Goal: Task Accomplishment & Management: Use online tool/utility

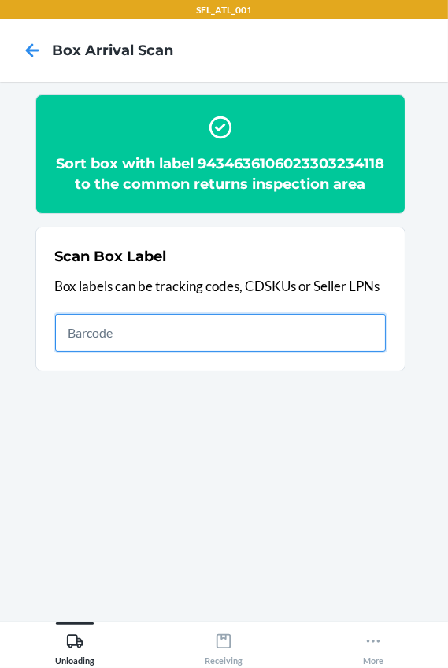
click at [98, 329] on input "text" at bounding box center [220, 333] width 330 height 38
type input "420302599434636106023304737786"
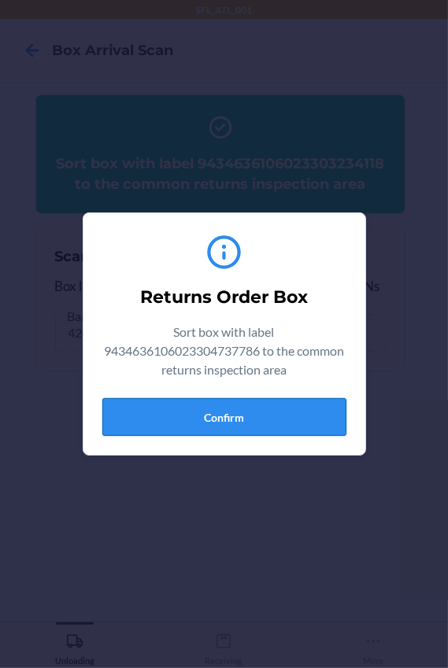
click at [185, 414] on button "Confirm" at bounding box center [224, 417] width 244 height 38
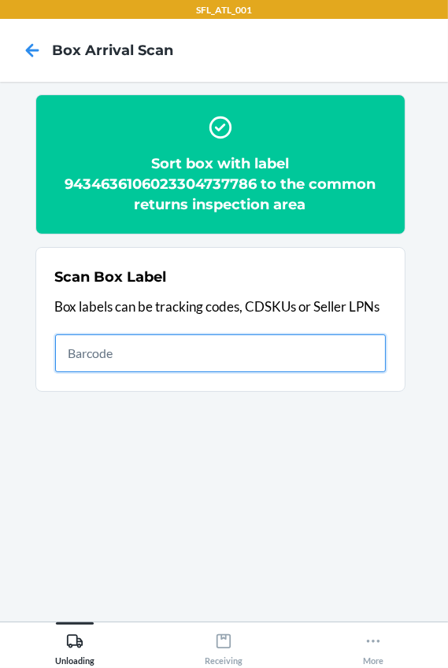
drag, startPoint x: 96, startPoint y: 362, endPoint x: 100, endPoint y: 369, distance: 8.1
click at [97, 364] on input "text" at bounding box center [220, 353] width 330 height 38
type input "420302599434636106023304546852"
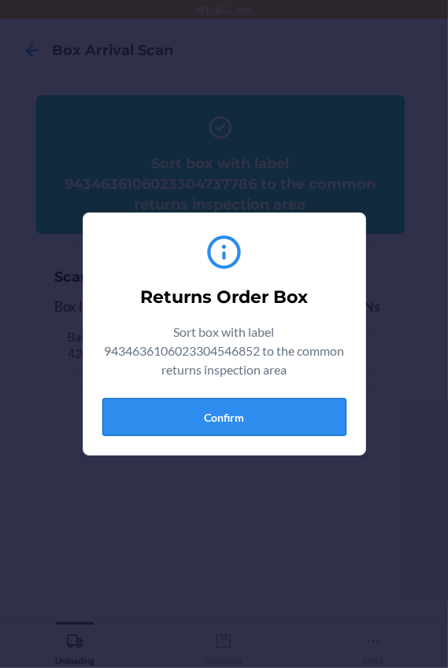
click at [202, 427] on button "Confirm" at bounding box center [224, 417] width 244 height 38
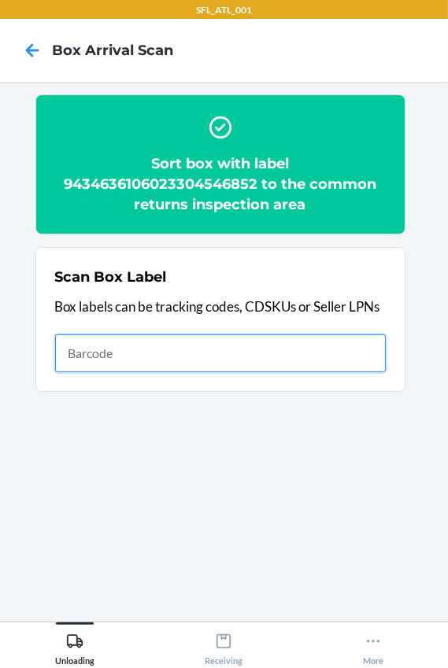
click at [182, 363] on input "text" at bounding box center [220, 353] width 330 height 38
type input "420302599434636106023305056275"
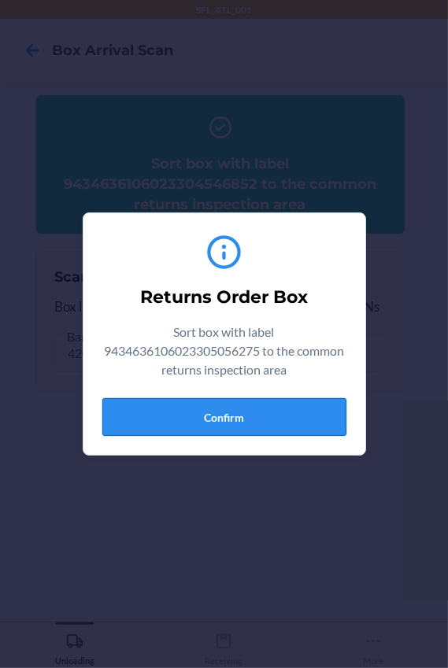
click at [255, 405] on button "Confirm" at bounding box center [224, 417] width 244 height 38
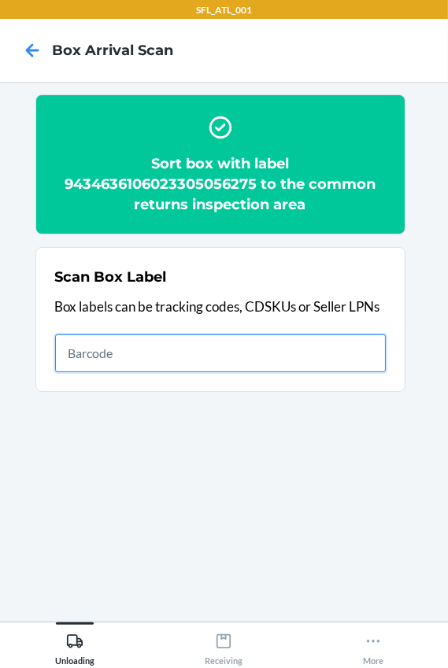
click at [142, 338] on input "text" at bounding box center [220, 353] width 330 height 38
type input "420302599434636106023303281914"
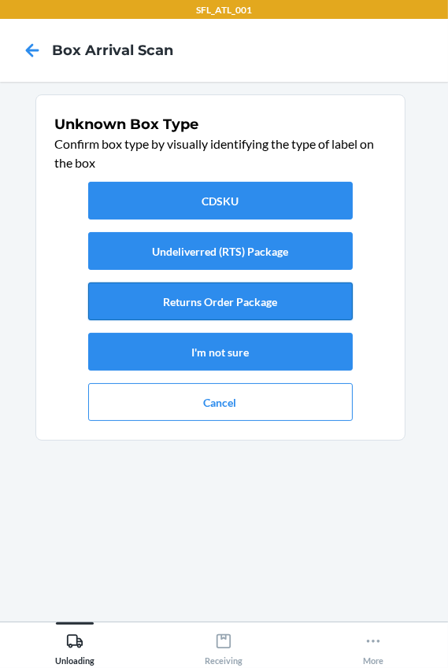
click at [200, 300] on button "Returns Order Package" at bounding box center [220, 301] width 264 height 38
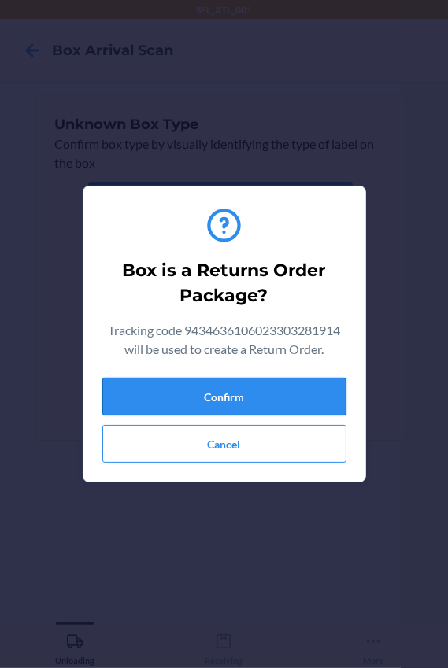
click at [220, 389] on button "Confirm" at bounding box center [224, 397] width 244 height 38
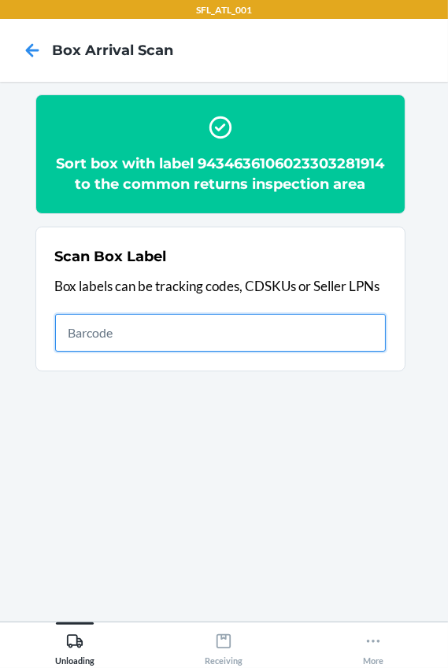
click at [99, 352] on input "text" at bounding box center [220, 333] width 330 height 38
type input "420302599434636106023304268440"
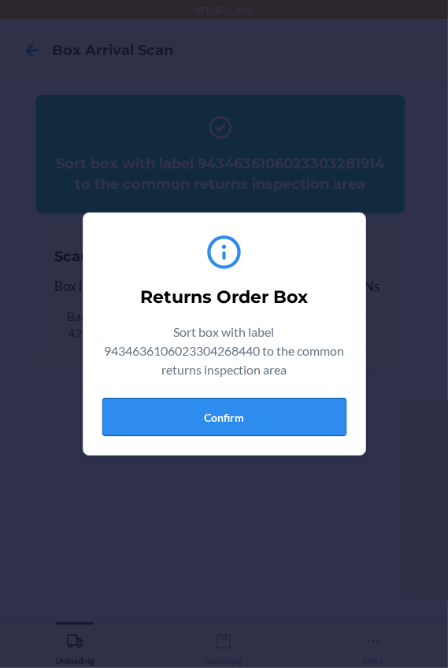
click at [268, 410] on button "Confirm" at bounding box center [224, 417] width 244 height 38
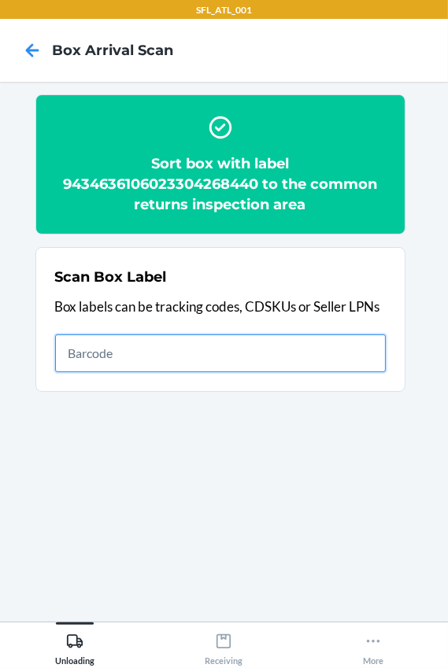
click at [142, 352] on input "text" at bounding box center [220, 353] width 330 height 38
type input "420302599434636106023304429704"
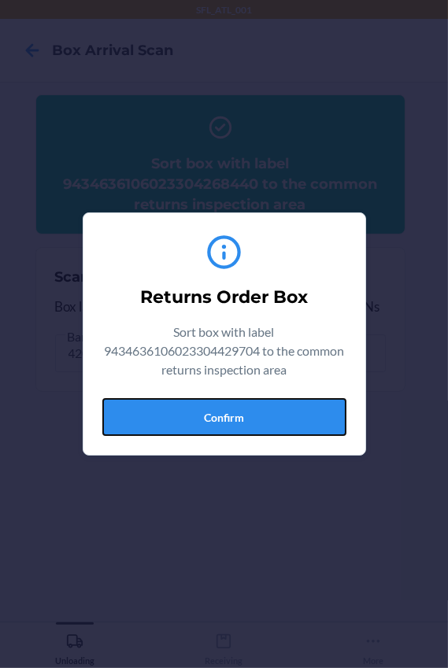
drag, startPoint x: 246, startPoint y: 406, endPoint x: 420, endPoint y: 391, distance: 174.5
click at [246, 405] on button "Confirm" at bounding box center [224, 417] width 244 height 38
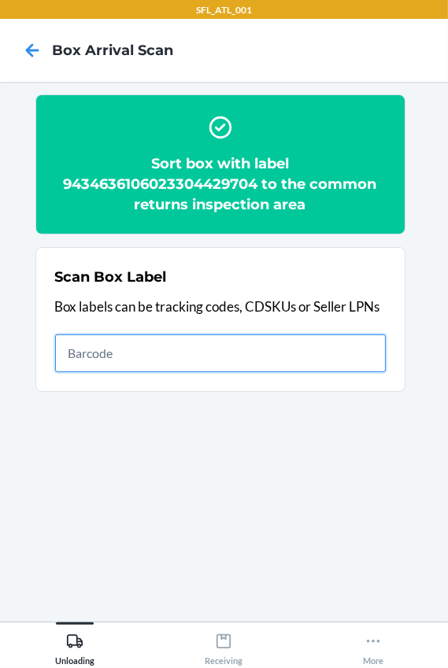
click at [107, 335] on input "text" at bounding box center [220, 353] width 330 height 38
type input "420302599434636106023304092281"
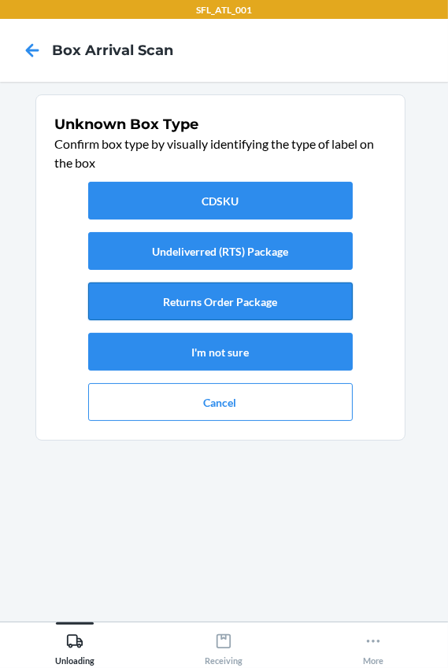
click at [269, 297] on button "Returns Order Package" at bounding box center [220, 301] width 264 height 38
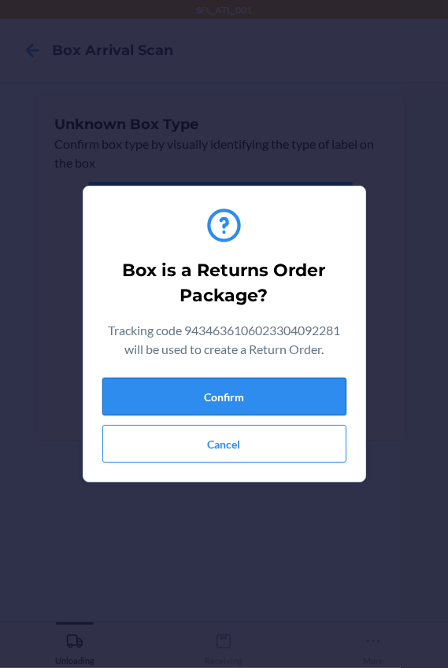
click at [291, 389] on button "Confirm" at bounding box center [224, 397] width 244 height 38
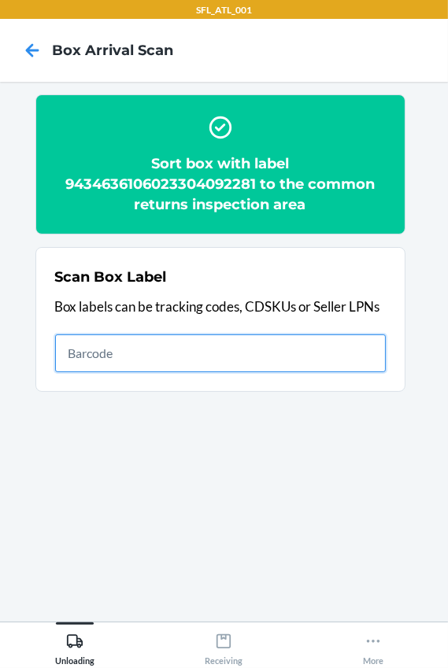
click at [72, 345] on input "text" at bounding box center [220, 353] width 330 height 38
type input "420302599434636106023304189097"
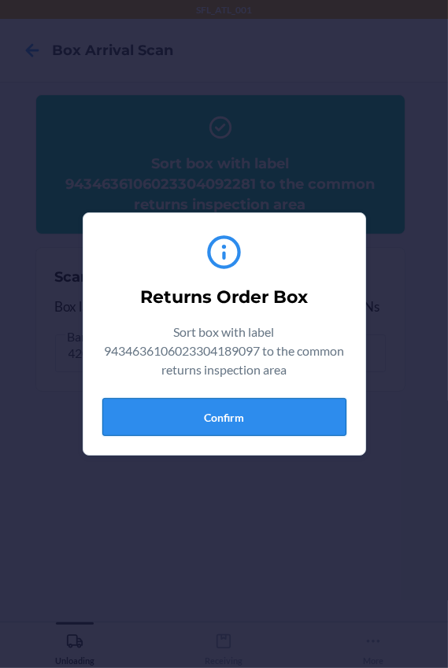
click at [233, 404] on button "Confirm" at bounding box center [224, 417] width 244 height 38
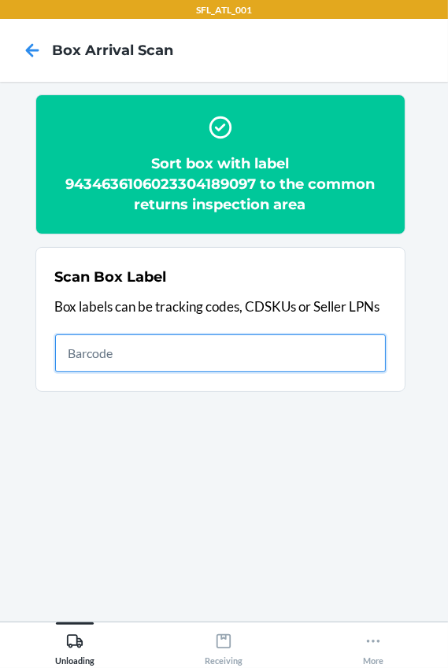
click at [289, 366] on input "text" at bounding box center [220, 353] width 330 height 38
type input "420302599434636106023303784972"
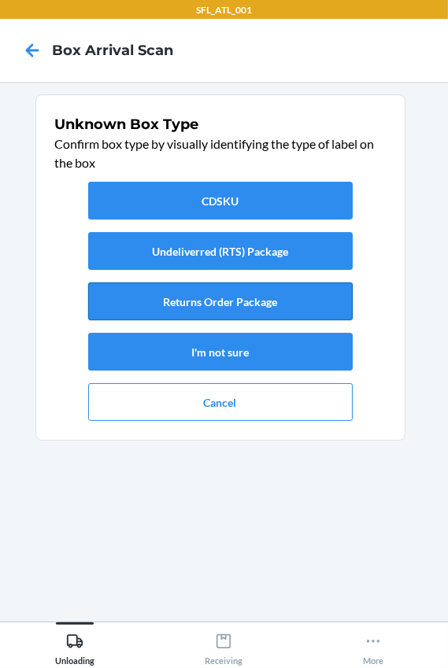
click at [238, 299] on button "Returns Order Package" at bounding box center [220, 301] width 264 height 38
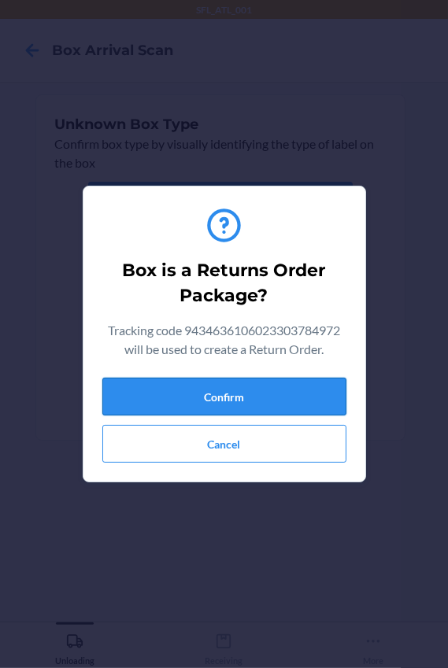
click at [244, 393] on button "Confirm" at bounding box center [224, 397] width 244 height 38
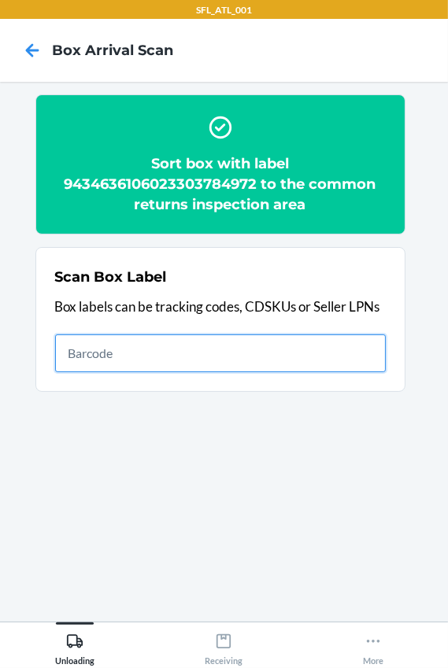
click at [107, 349] on input "text" at bounding box center [220, 353] width 330 height 38
type input "420302599434636106023304240088"
click at [327, 358] on input "420302599434636106023304240088" at bounding box center [220, 353] width 330 height 38
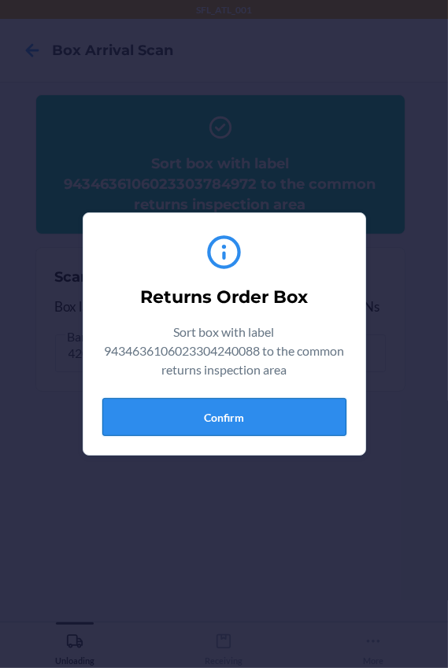
click at [285, 414] on button "Confirm" at bounding box center [224, 417] width 244 height 38
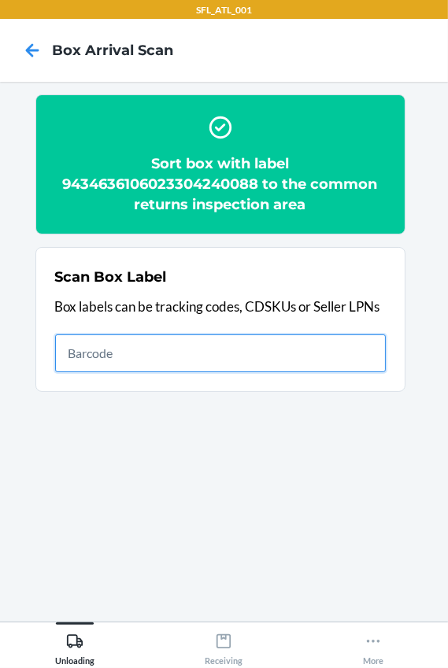
click at [168, 338] on input "text" at bounding box center [220, 353] width 330 height 38
click at [79, 361] on input "text" at bounding box center [220, 353] width 330 height 38
click at [78, 353] on input "text" at bounding box center [220, 353] width 330 height 38
type input "420302599434636106023301645428"
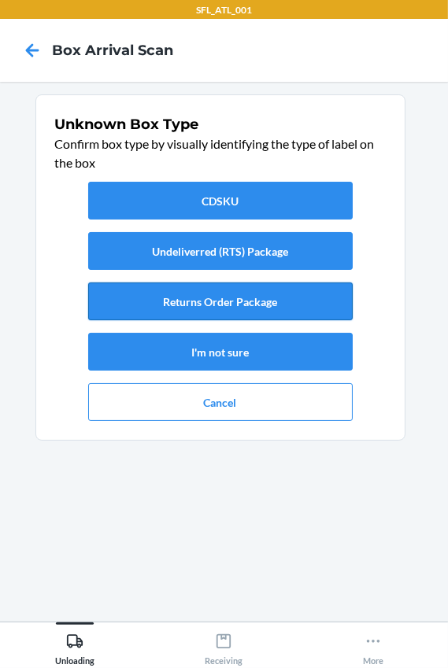
click at [213, 290] on button "Returns Order Package" at bounding box center [220, 301] width 264 height 38
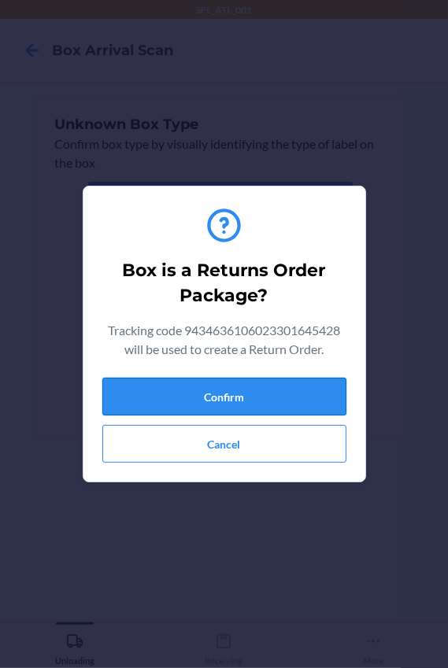
click at [257, 399] on button "Confirm" at bounding box center [224, 397] width 244 height 38
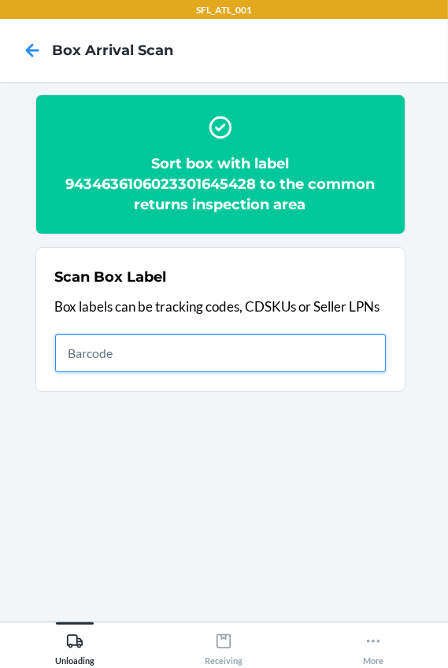
click at [297, 346] on input "text" at bounding box center [220, 353] width 330 height 38
click at [319, 352] on input "text" at bounding box center [220, 353] width 330 height 38
type input "420302599434636106023304452047"
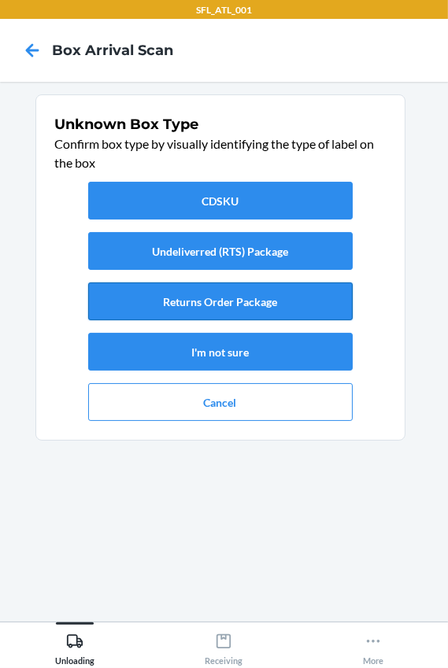
click at [157, 302] on button "Returns Order Package" at bounding box center [220, 301] width 264 height 38
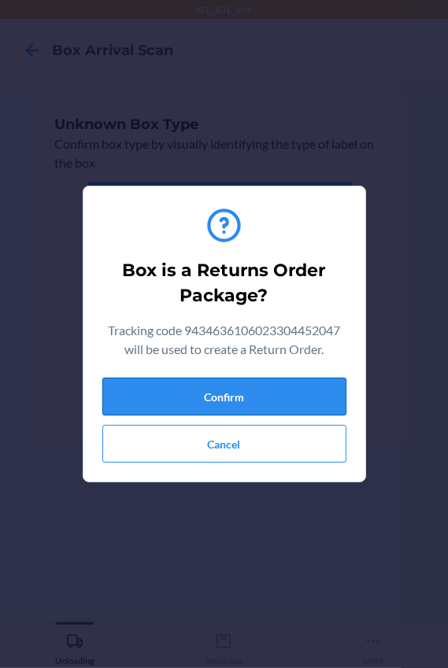
click at [205, 404] on button "Confirm" at bounding box center [224, 397] width 244 height 38
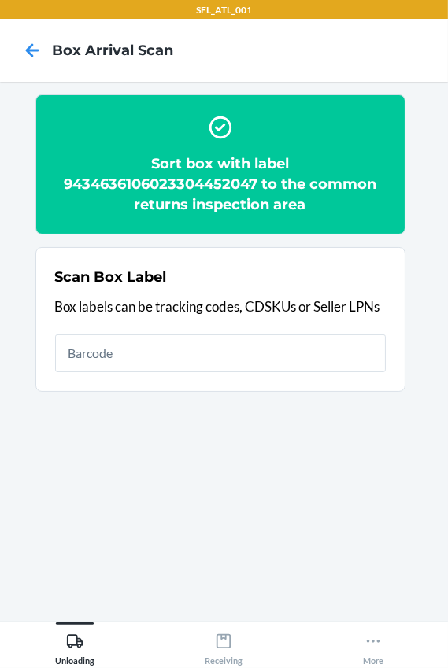
click at [258, 332] on div "Scan Box Label Box labels can be tracking codes, CDSKUs or Seller LPNs" at bounding box center [220, 319] width 330 height 115
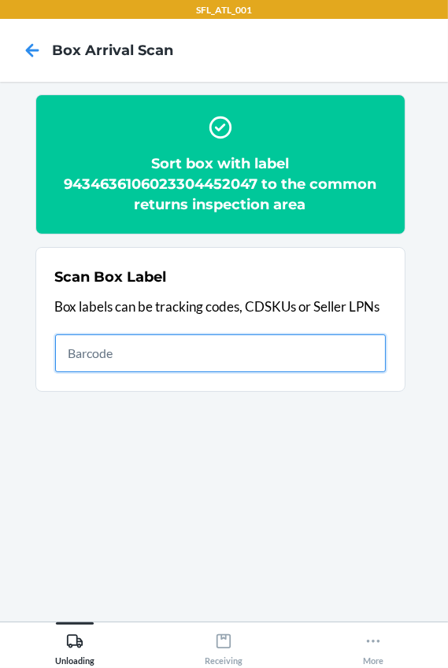
click at [246, 346] on input "text" at bounding box center [220, 353] width 330 height 38
type input "420302599434636106023303942853"
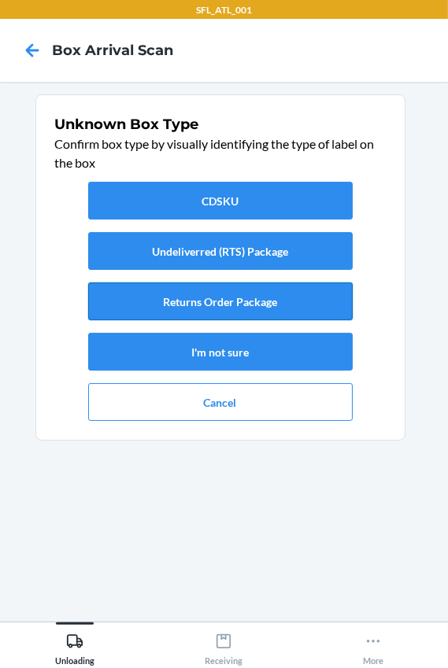
click at [264, 301] on button "Returns Order Package" at bounding box center [220, 301] width 264 height 38
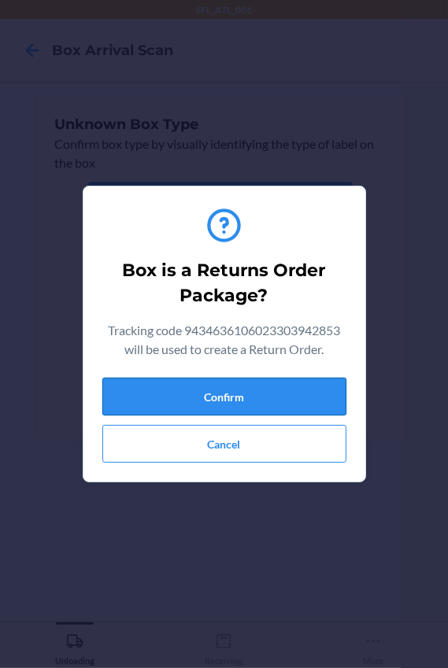
click at [276, 393] on button "Confirm" at bounding box center [224, 397] width 244 height 38
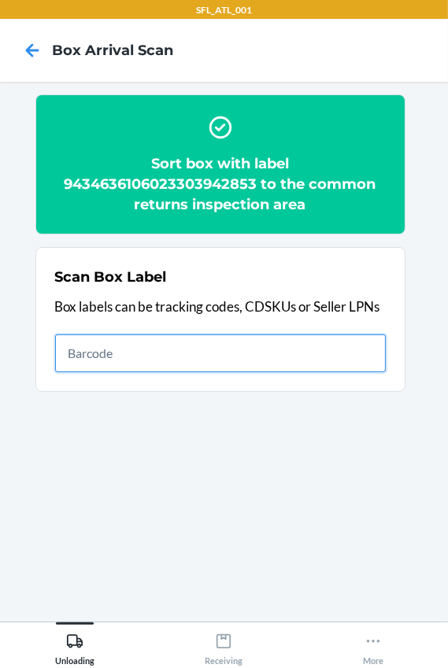
click at [190, 360] on input "text" at bounding box center [220, 353] width 330 height 38
type input "420302599434636106023303321672"
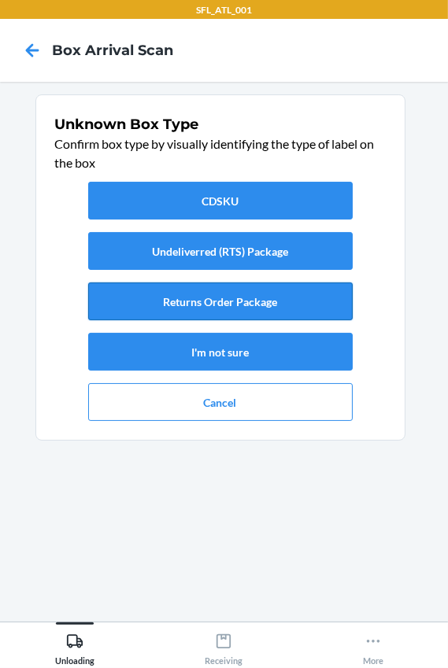
click at [200, 302] on button "Returns Order Package" at bounding box center [220, 301] width 264 height 38
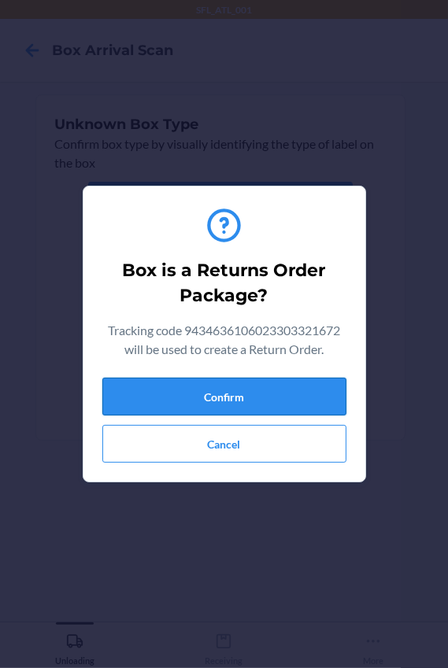
click at [196, 393] on button "Confirm" at bounding box center [224, 397] width 244 height 38
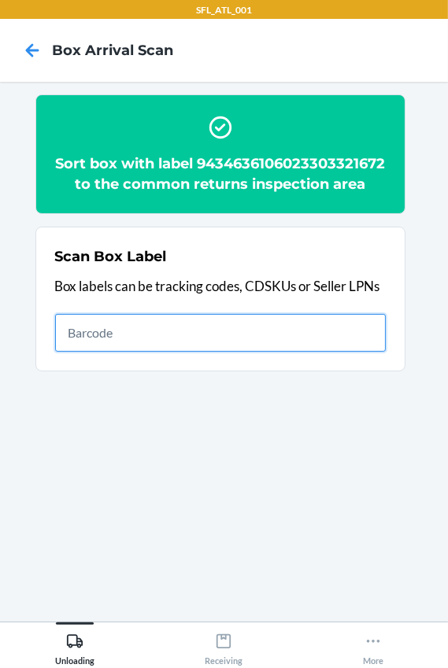
click at [186, 342] on input "text" at bounding box center [220, 333] width 330 height 38
type input "420302599434636106023303223310"
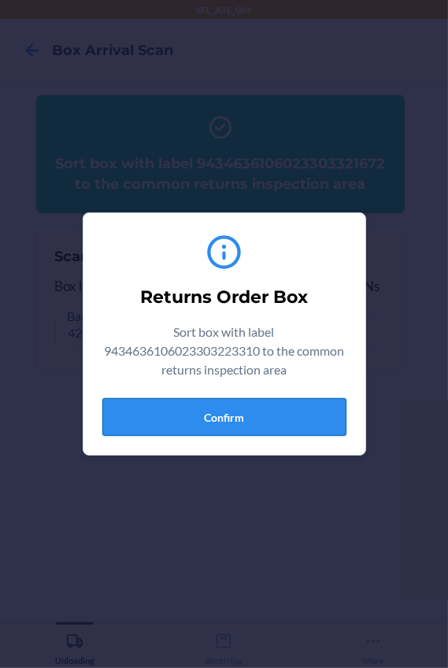
click at [176, 432] on button "Confirm" at bounding box center [224, 417] width 244 height 38
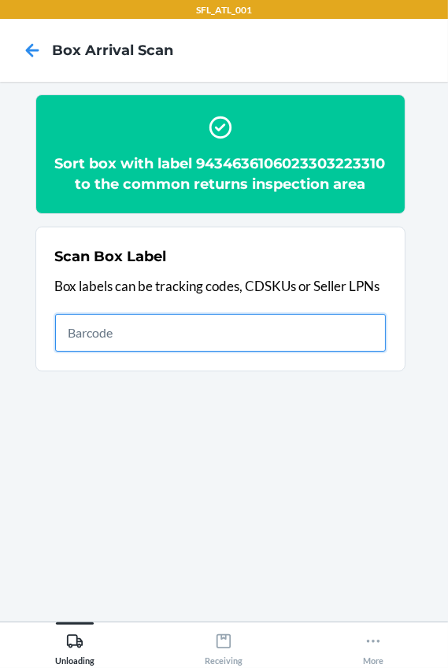
click at [257, 352] on input "text" at bounding box center [220, 333] width 330 height 38
type input "420302599434636106023302993771"
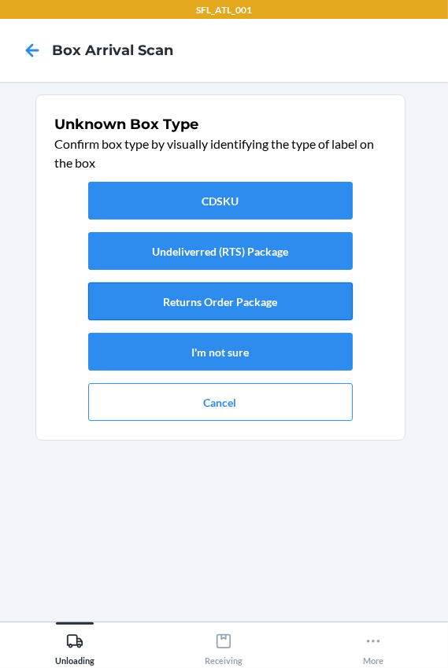
click at [247, 300] on button "Returns Order Package" at bounding box center [220, 301] width 264 height 38
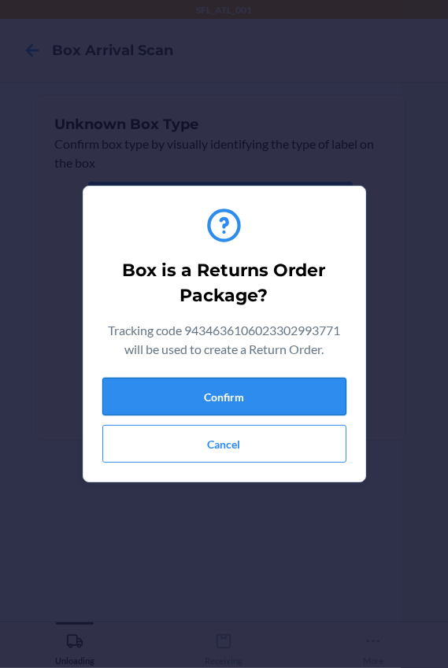
click at [258, 393] on button "Confirm" at bounding box center [224, 397] width 244 height 38
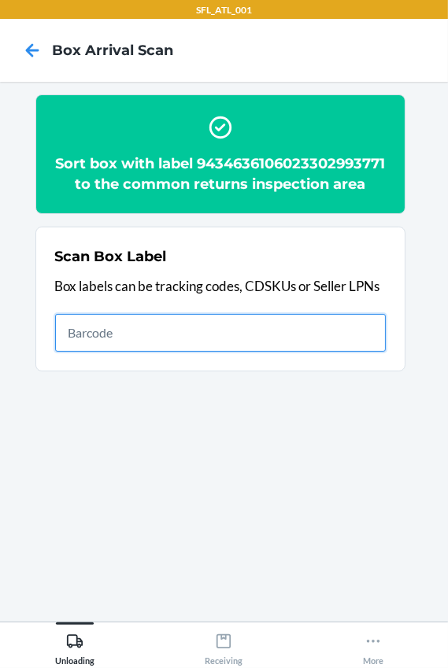
click at [125, 352] on input "text" at bounding box center [220, 333] width 330 height 38
type input "420302599434636106023303859403"
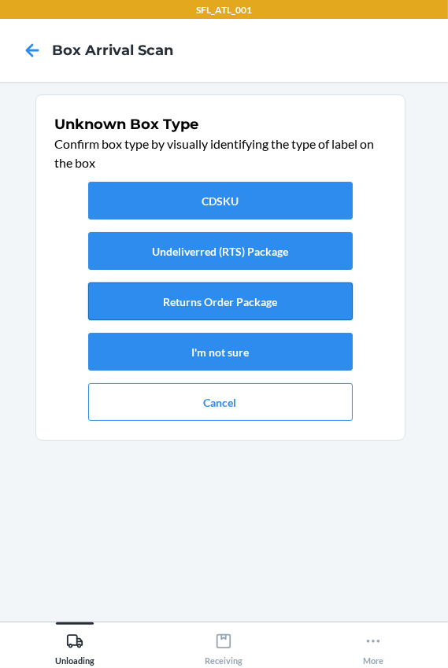
click at [262, 303] on button "Returns Order Package" at bounding box center [220, 301] width 264 height 38
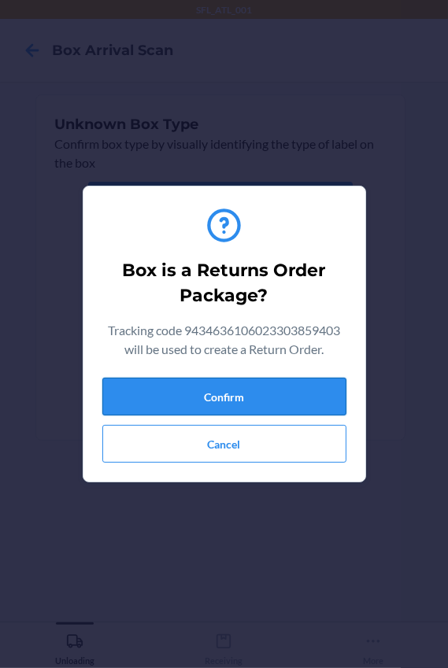
click at [314, 384] on button "Confirm" at bounding box center [224, 397] width 244 height 38
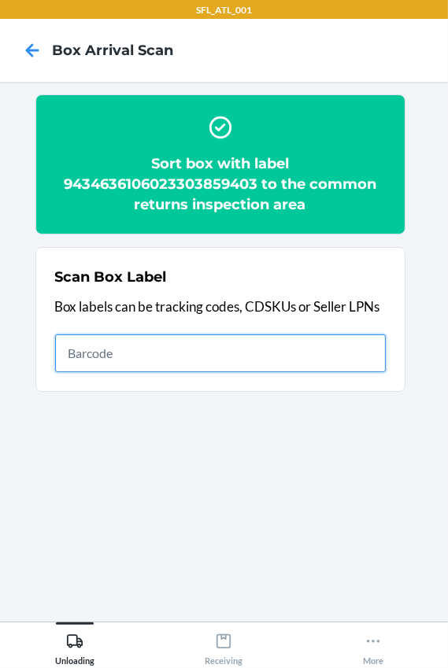
click at [84, 356] on input "text" at bounding box center [220, 353] width 330 height 38
type input "420302599434636106023304321916"
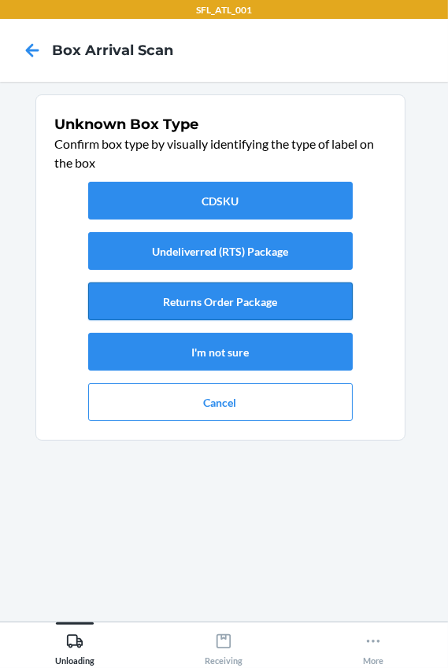
click at [260, 307] on button "Returns Order Package" at bounding box center [220, 301] width 264 height 38
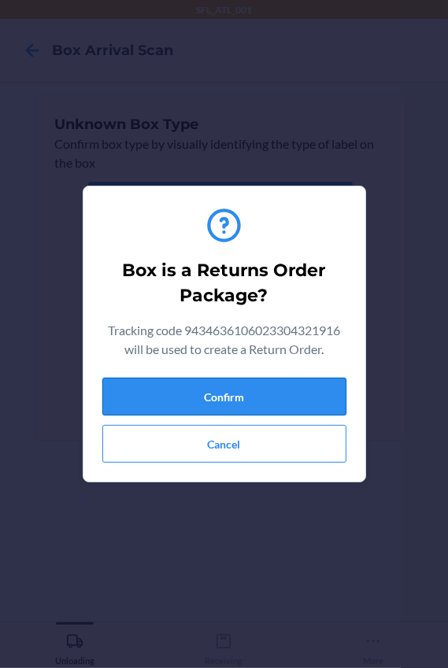
drag, startPoint x: 264, startPoint y: 404, endPoint x: 280, endPoint y: 395, distance: 18.7
click at [264, 403] on button "Confirm" at bounding box center [224, 397] width 244 height 38
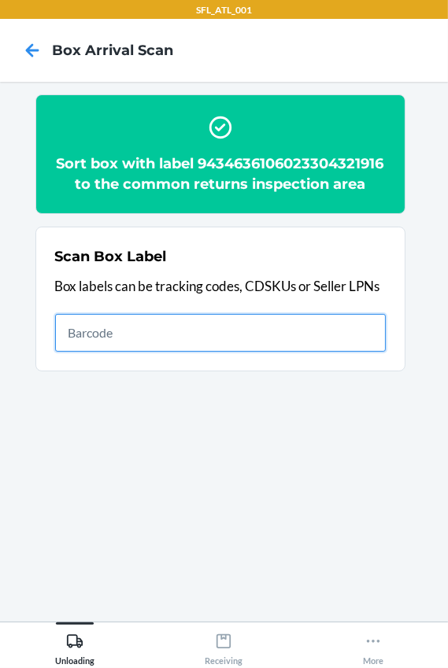
click at [304, 352] on input "text" at bounding box center [220, 333] width 330 height 38
click at [230, 349] on input "text" at bounding box center [220, 333] width 330 height 38
type input "420302599434636106023303859403"
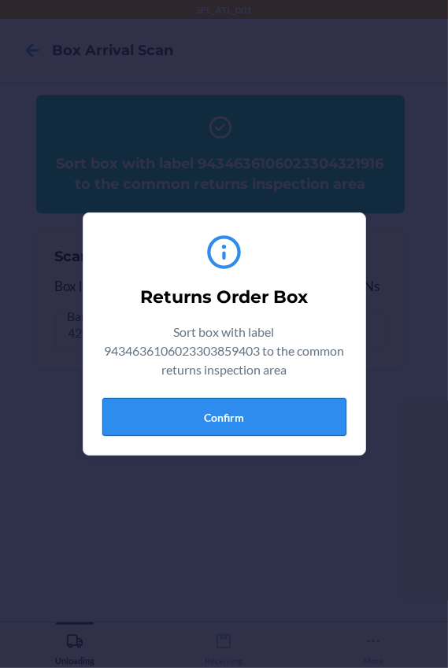
click at [268, 424] on button "Confirm" at bounding box center [224, 417] width 244 height 38
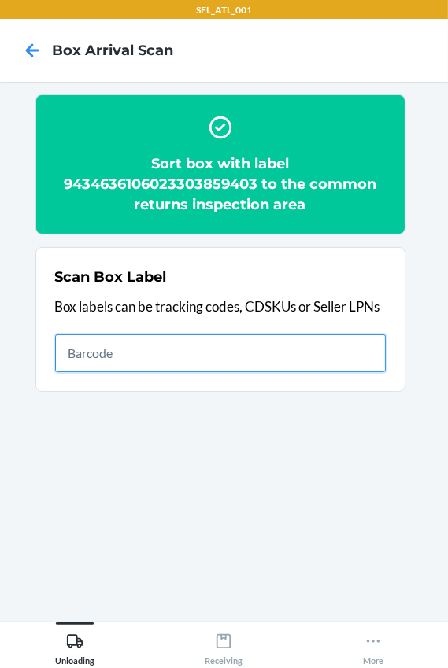
click at [115, 334] on input "text" at bounding box center [220, 353] width 330 height 38
click at [95, 361] on input "text" at bounding box center [220, 353] width 330 height 38
type input "420302599434636106023303754371"
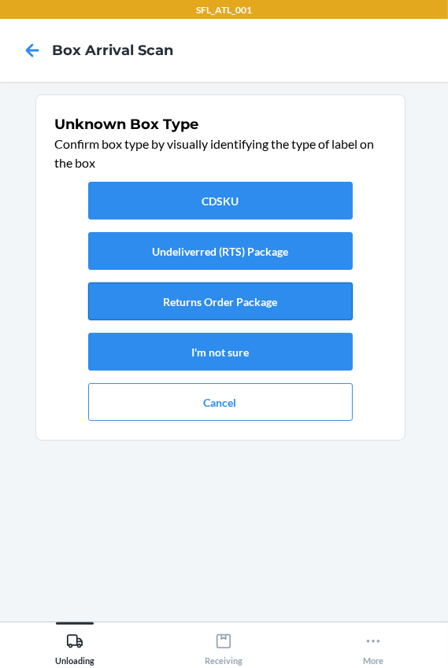
click at [227, 296] on button "Returns Order Package" at bounding box center [220, 301] width 264 height 38
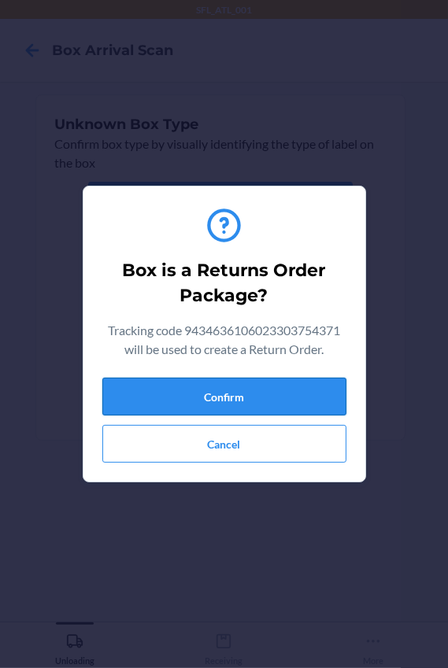
click at [254, 393] on button "Confirm" at bounding box center [224, 397] width 244 height 38
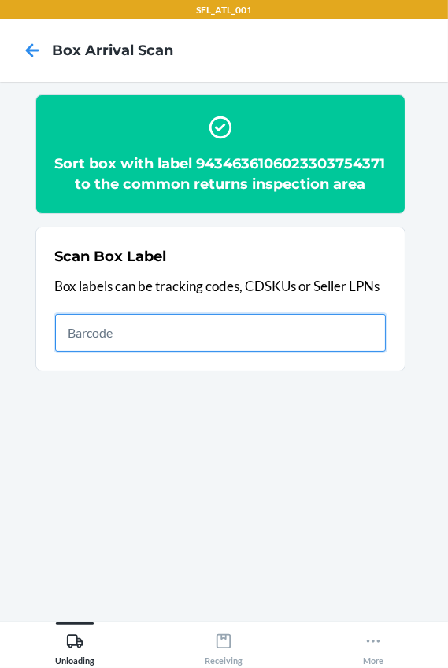
click at [122, 352] on input "text" at bounding box center [220, 333] width 330 height 38
type input "420302599434636106023303163982"
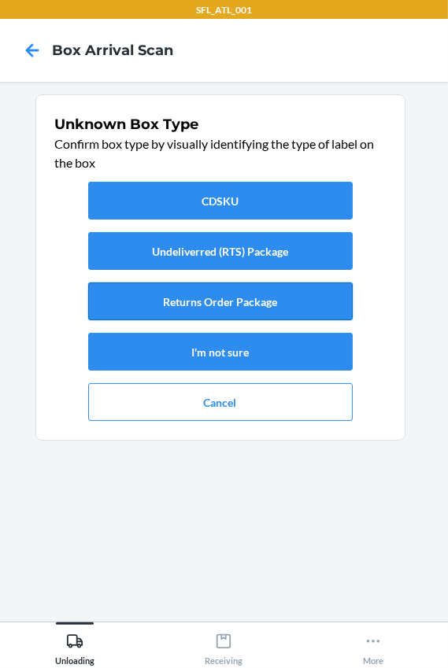
click at [234, 302] on button "Returns Order Package" at bounding box center [220, 301] width 264 height 38
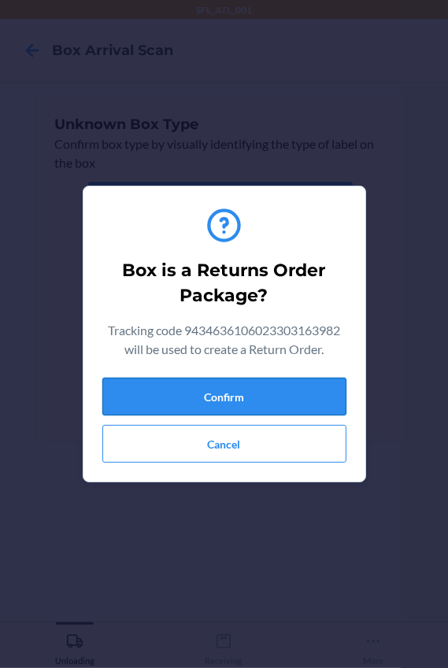
drag, startPoint x: 238, startPoint y: 381, endPoint x: 249, endPoint y: 379, distance: 11.1
click at [241, 379] on button "Confirm" at bounding box center [224, 397] width 244 height 38
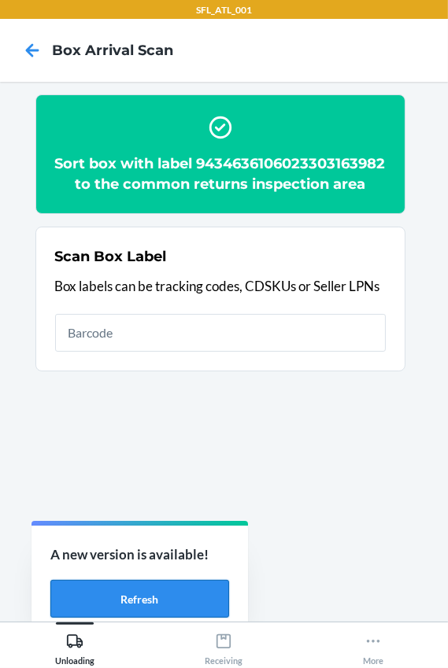
click at [81, 596] on button "Refresh" at bounding box center [139, 599] width 179 height 38
